Goal: Navigation & Orientation: Understand site structure

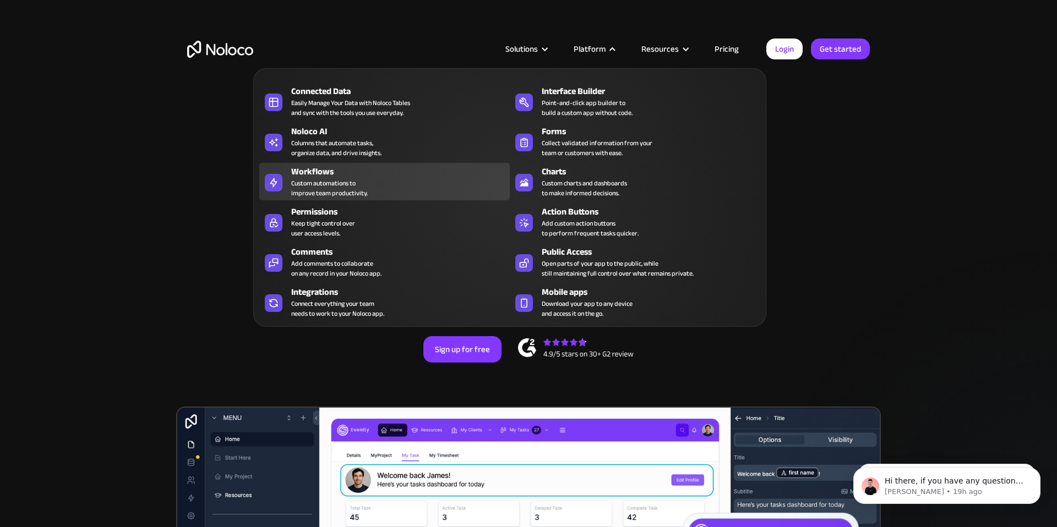
click at [352, 186] on div "Custom automations to improve team productivity." at bounding box center [329, 188] width 76 height 20
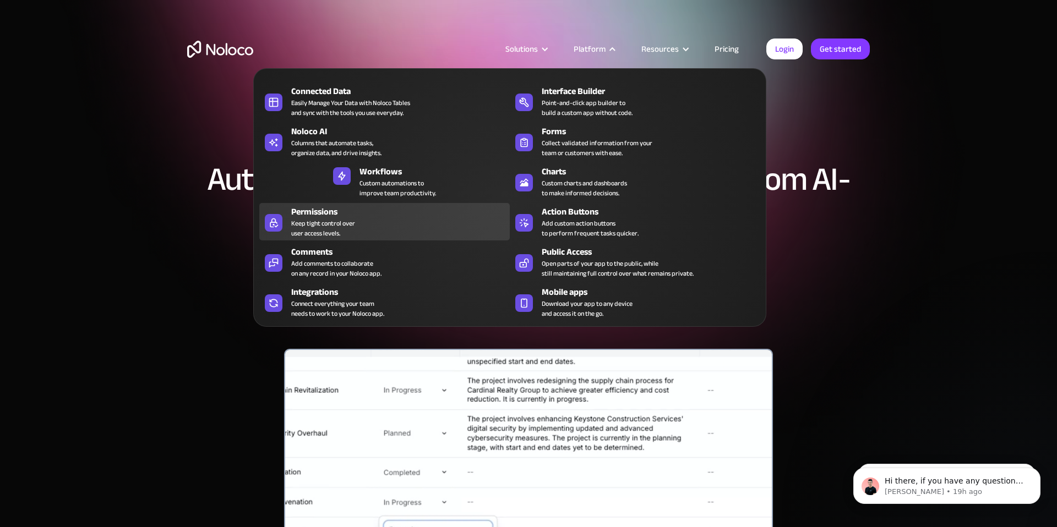
click at [327, 224] on div "Keep tight control over user access levels." at bounding box center [323, 228] width 64 height 20
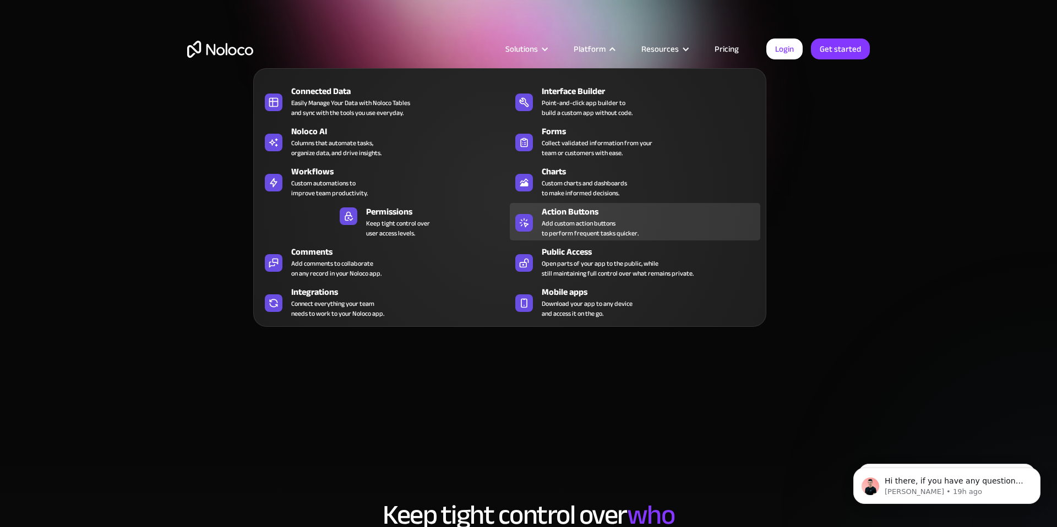
click at [564, 225] on div "Add custom action buttons to perform frequent tasks quicker." at bounding box center [589, 228] width 97 height 20
